Goal: Transaction & Acquisition: Purchase product/service

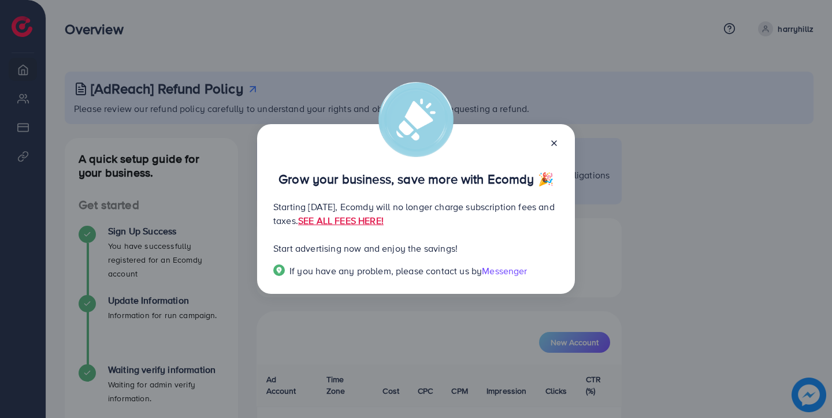
click at [553, 143] on line at bounding box center [554, 143] width 5 height 5
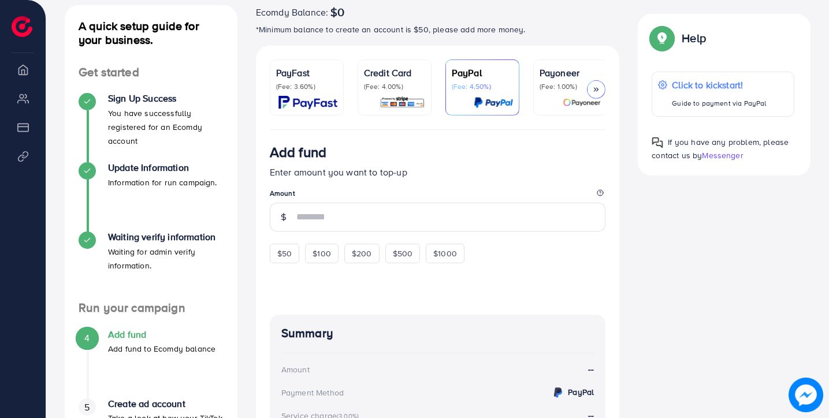
scroll to position [90, 0]
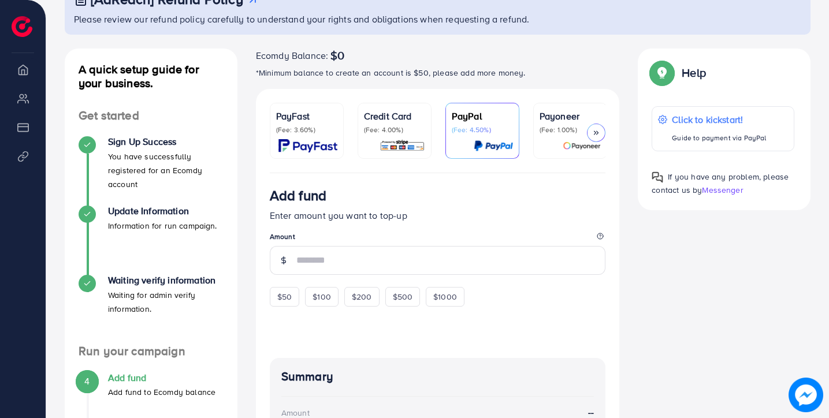
click at [599, 137] on div at bounding box center [596, 133] width 18 height 18
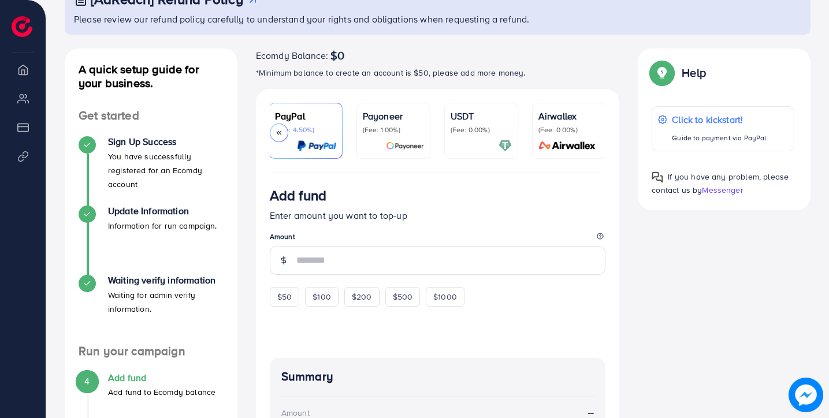
click at [488, 140] on div at bounding box center [481, 145] width 61 height 13
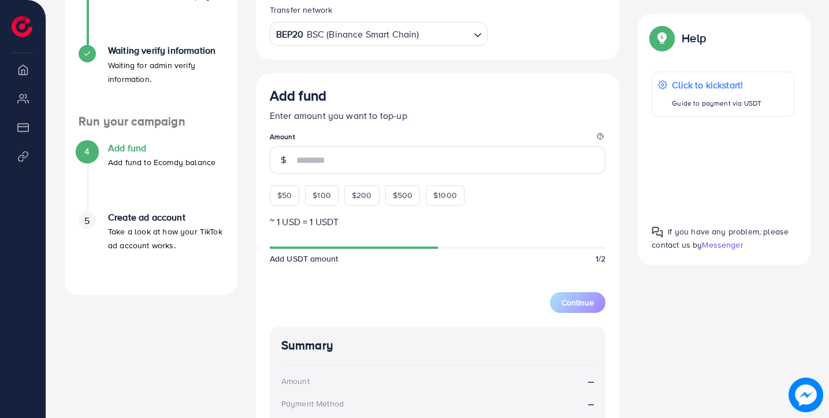
scroll to position [321, 0]
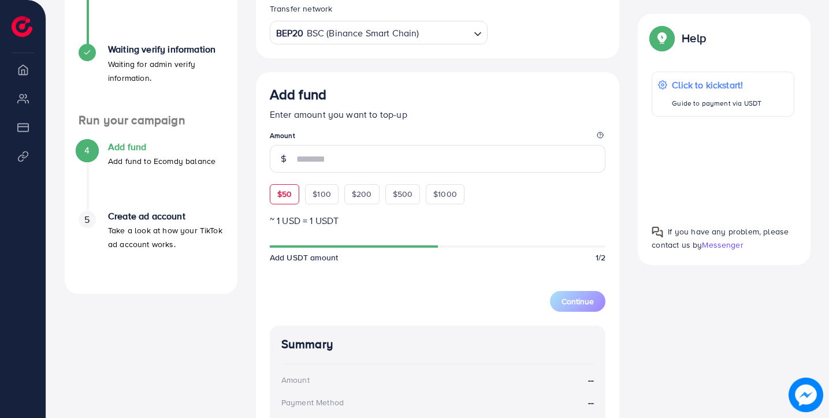
click at [285, 200] on span "$50" at bounding box center [284, 194] width 14 height 12
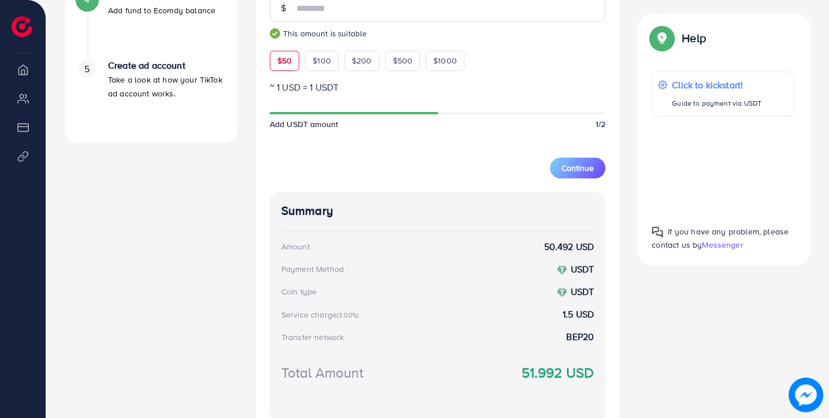
scroll to position [465, 0]
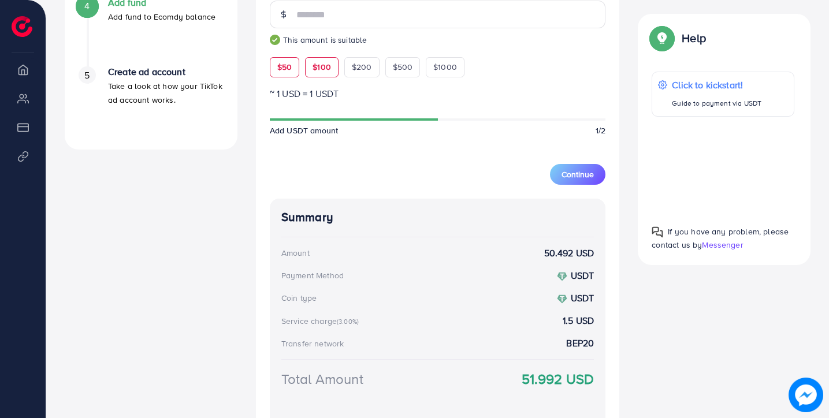
click at [317, 67] on span "$100" at bounding box center [322, 67] width 18 height 12
click at [358, 65] on span "$200" at bounding box center [362, 67] width 20 height 12
click at [393, 68] on span "$500" at bounding box center [403, 67] width 20 height 12
click at [433, 69] on span "$1000" at bounding box center [445, 67] width 24 height 12
click at [288, 73] on span "$50" at bounding box center [284, 67] width 14 height 12
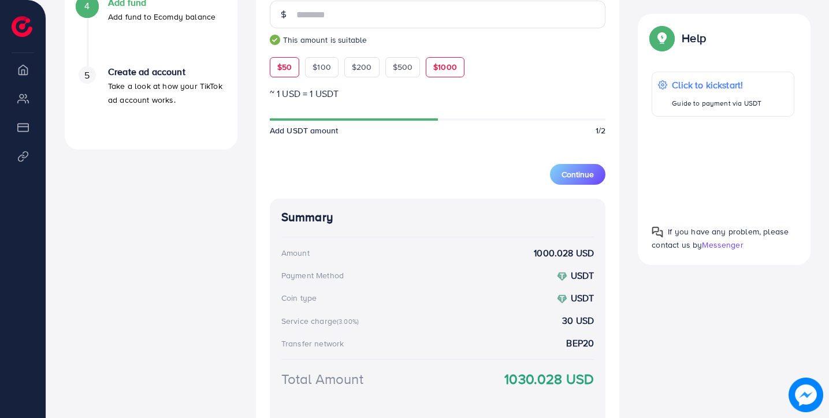
type input "**"
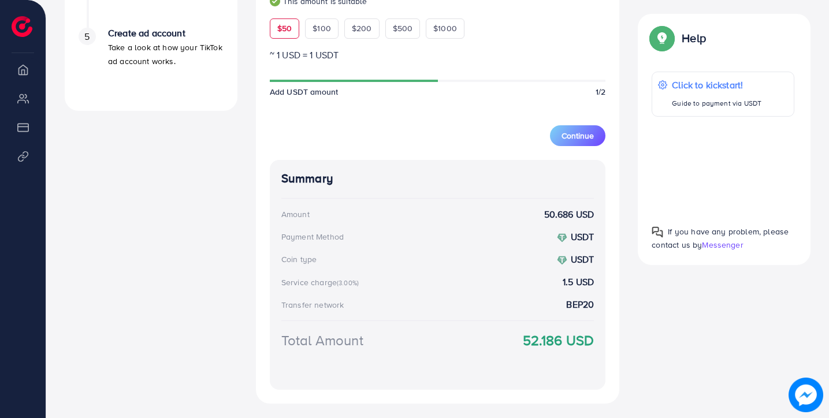
scroll to position [568, 0]
